Goal: Information Seeking & Learning: Understand process/instructions

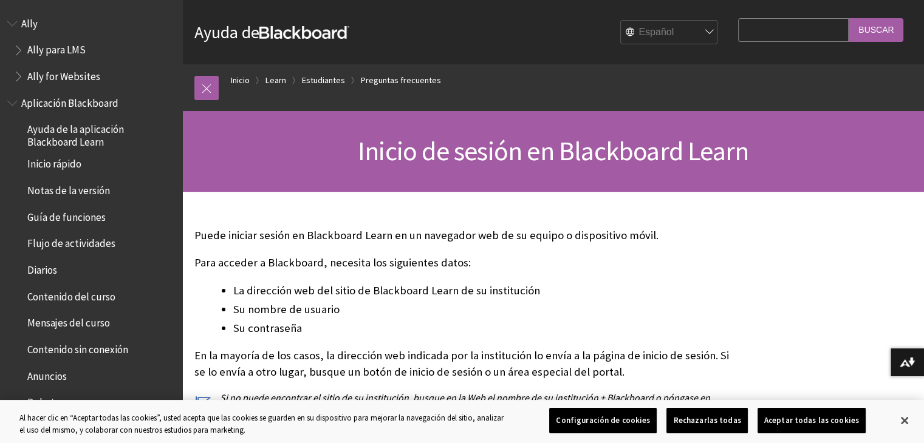
scroll to position [1184, 0]
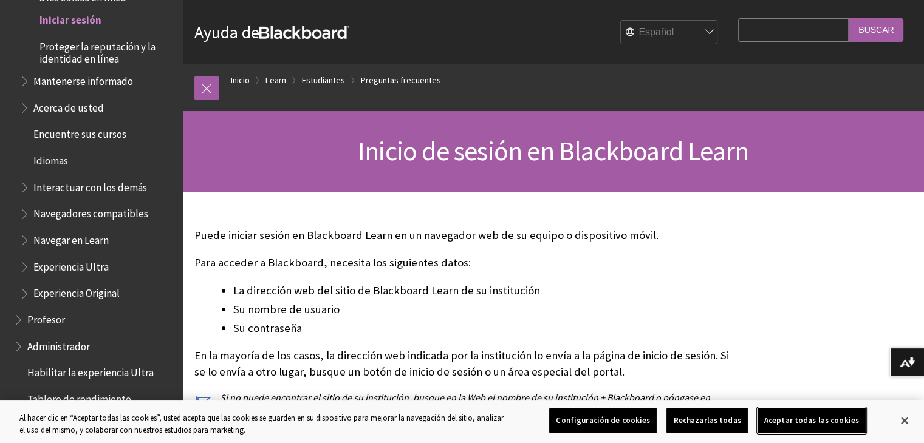
click at [785, 416] on button "Aceptar todas las cookies" at bounding box center [811, 421] width 108 height 26
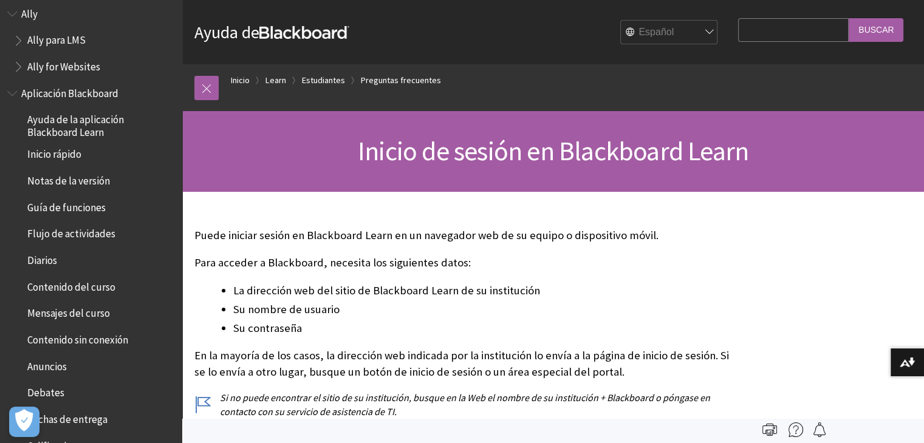
scroll to position [0, 0]
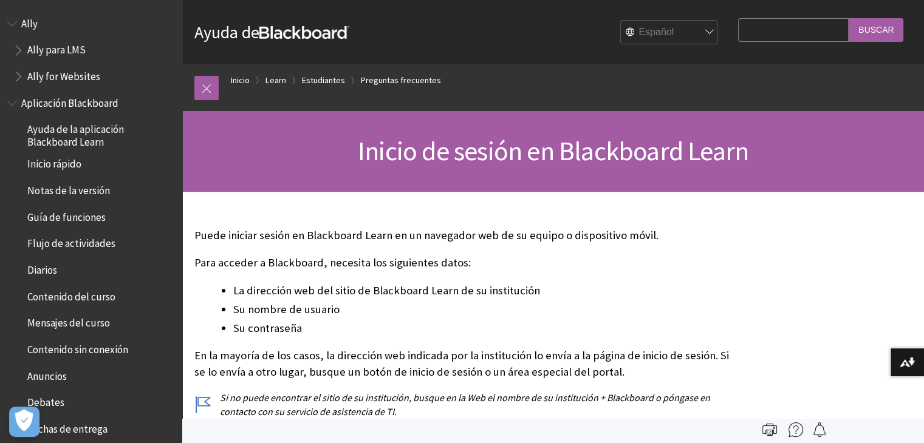
click at [748, 34] on input "Search Query" at bounding box center [793, 30] width 111 height 24
type input "pagina de la institución"
click at [848, 18] on input "Buscar" at bounding box center [875, 30] width 55 height 24
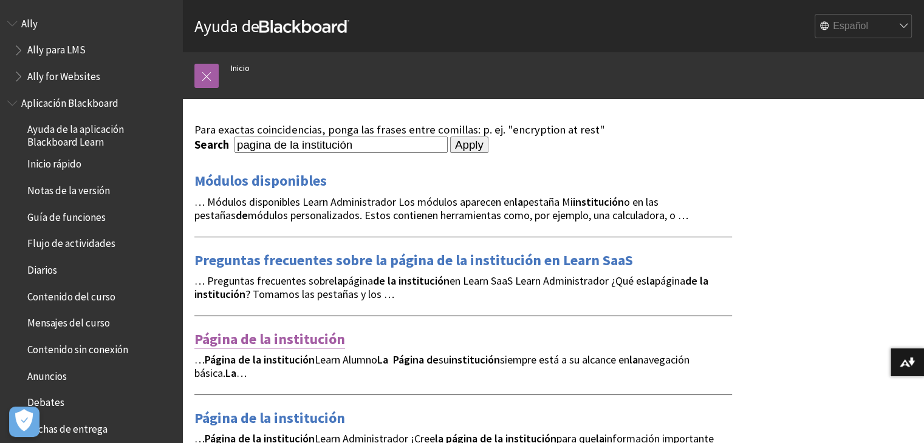
click at [296, 336] on link "Página de la institución" at bounding box center [269, 339] width 151 height 19
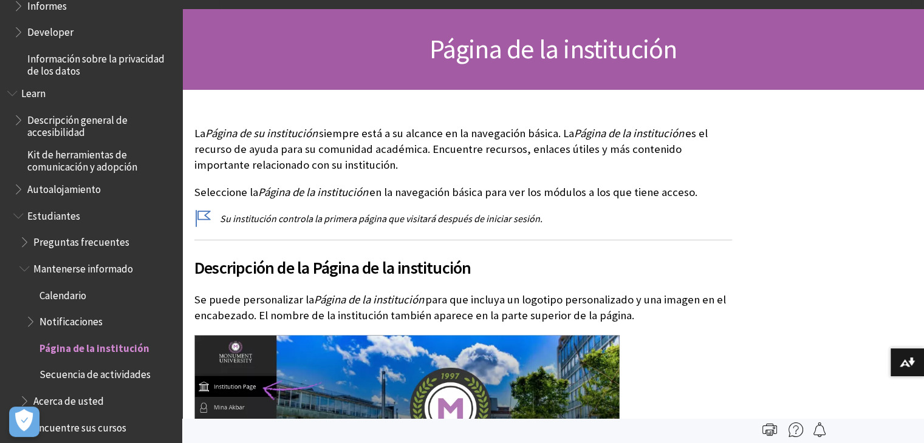
scroll to position [852, 0]
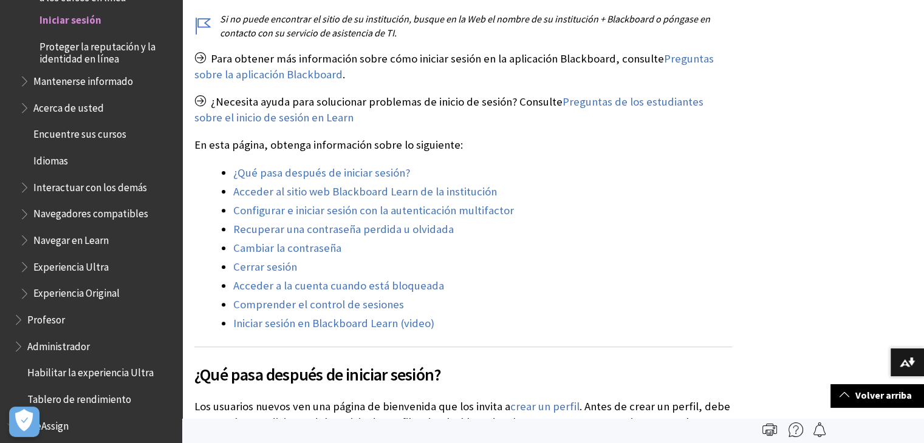
scroll to position [379, 0]
click at [431, 197] on link "Acceder al sitio web Blackboard Learn de la institución" at bounding box center [365, 192] width 264 height 15
click at [387, 191] on link "Acceder al sitio web Blackboard Learn de la institución" at bounding box center [365, 192] width 264 height 15
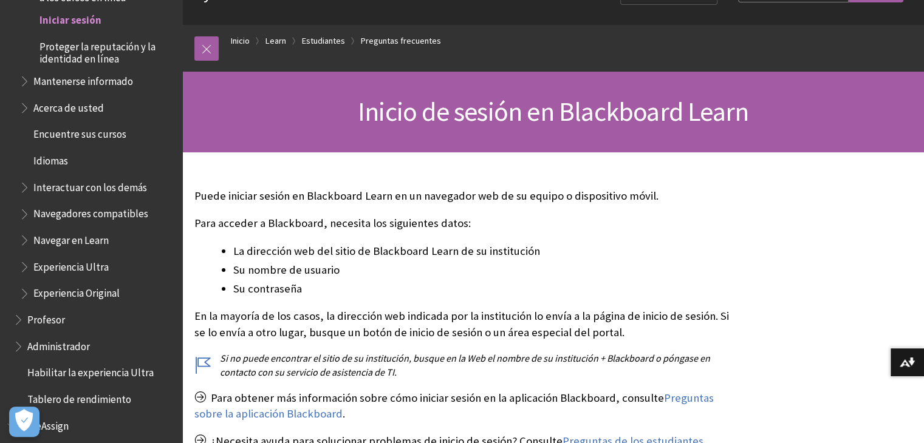
scroll to position [61, 0]
